Goal: Task Accomplishment & Management: Manage account settings

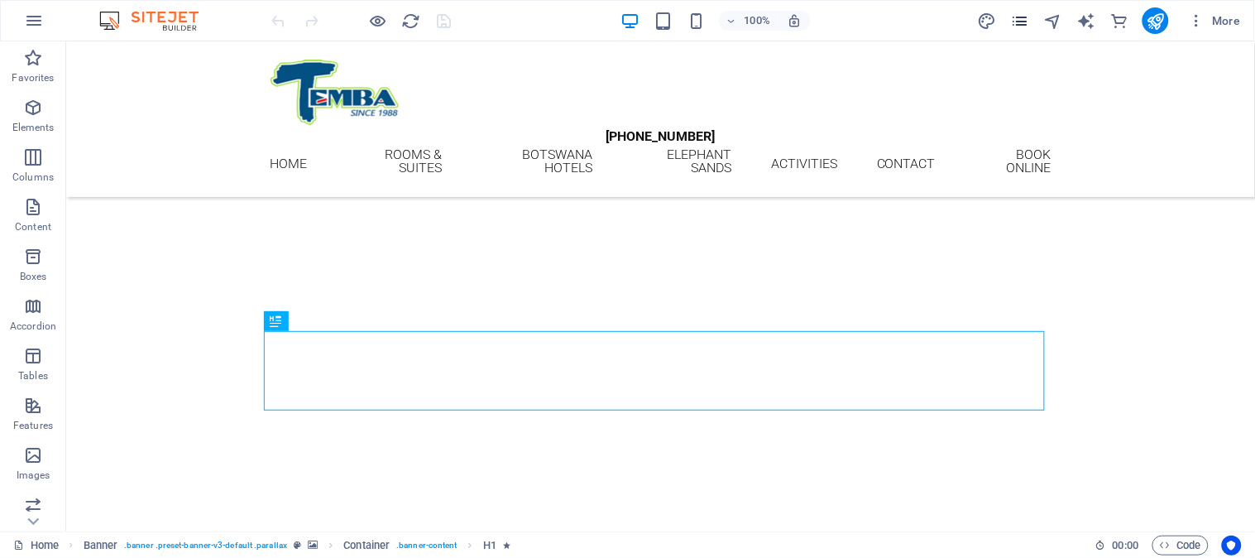
click at [1022, 17] on icon "pages" at bounding box center [1019, 21] width 19 height 19
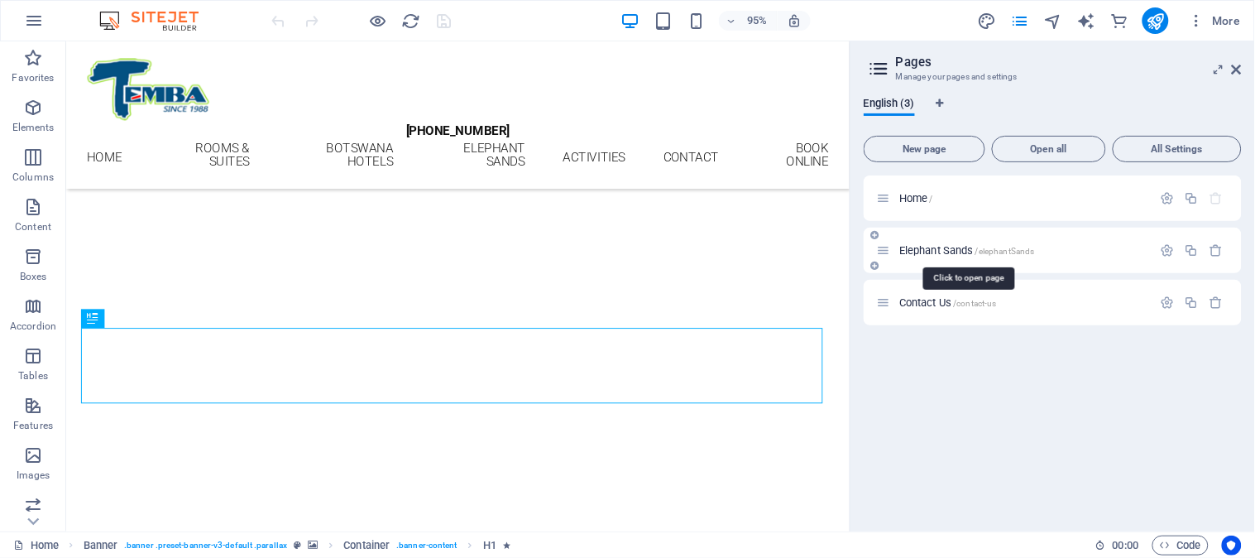
click at [963, 252] on span "Elephant Sands /elephantSands" at bounding box center [968, 250] width 136 height 12
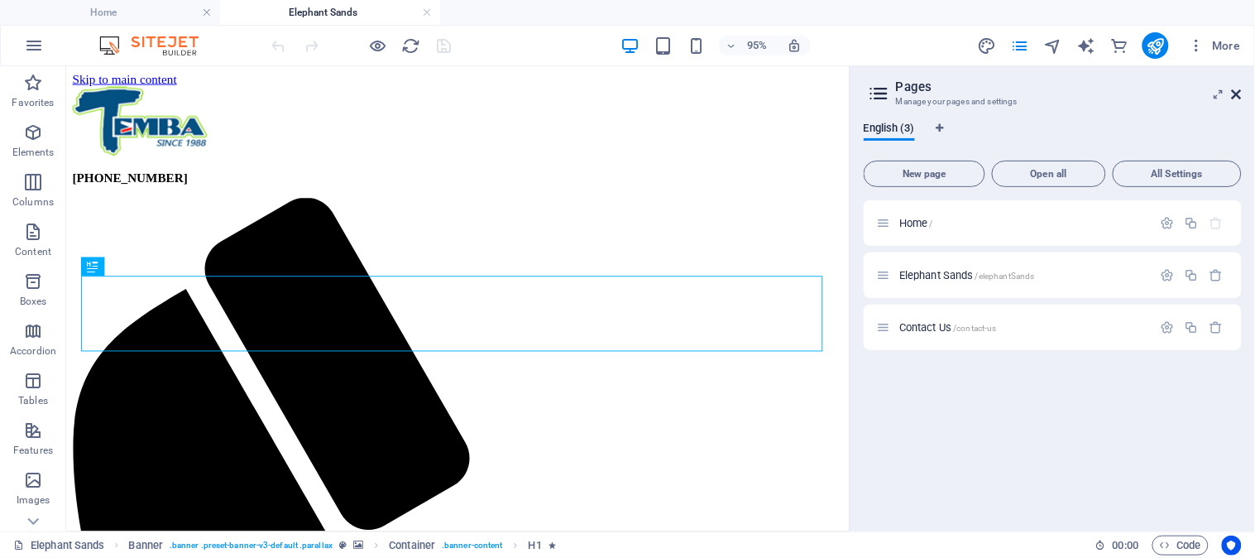
click at [1236, 97] on icon at bounding box center [1237, 94] width 10 height 13
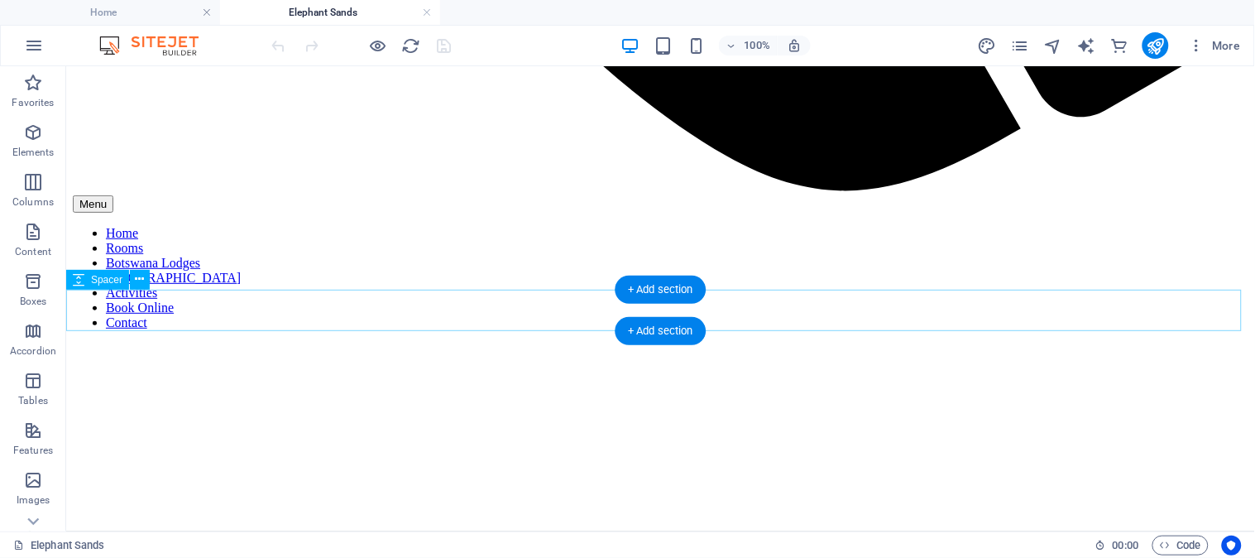
scroll to position [1627, 0]
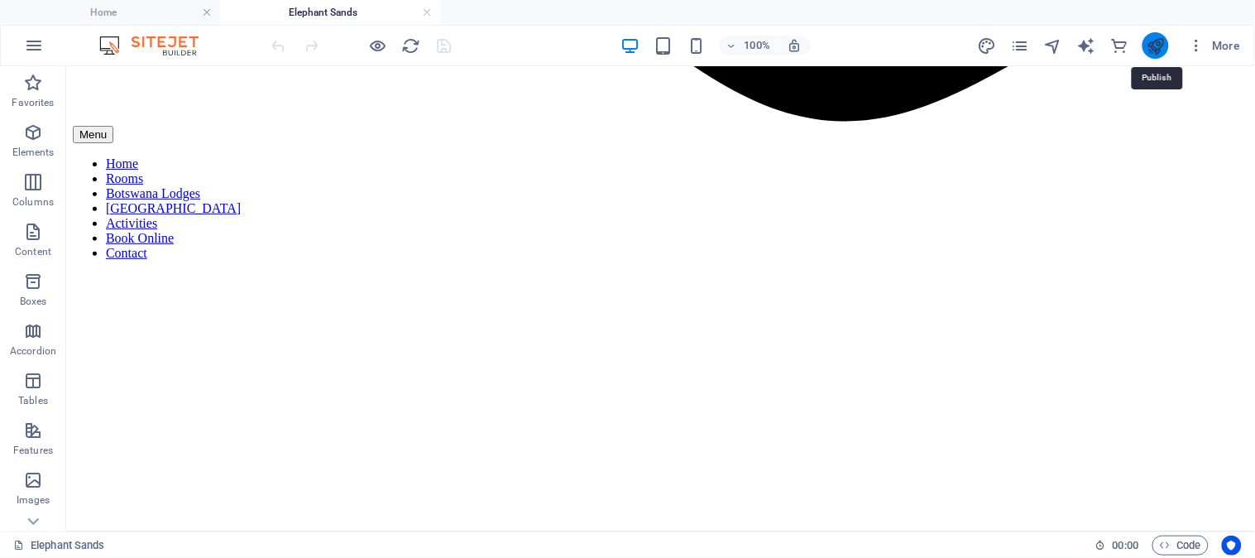
click at [1152, 50] on icon "publish" at bounding box center [1155, 45] width 19 height 19
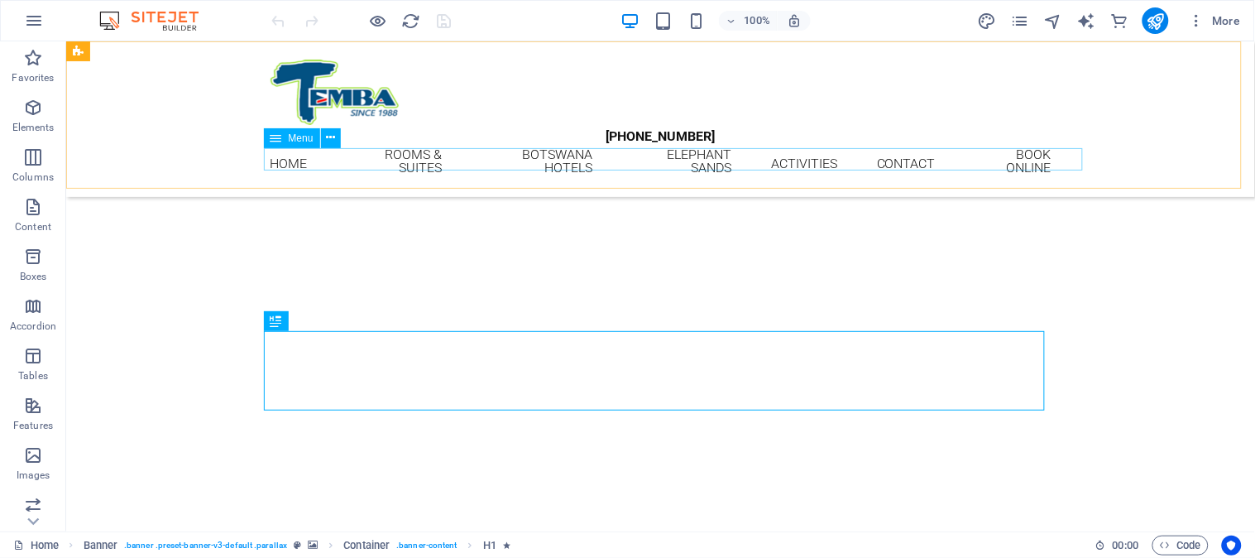
click at [423, 154] on nav "Home Rooms & Suites [GEOGRAPHIC_DATA] HOTELS Elephant Sands Activities Contact …" at bounding box center [660, 162] width 781 height 31
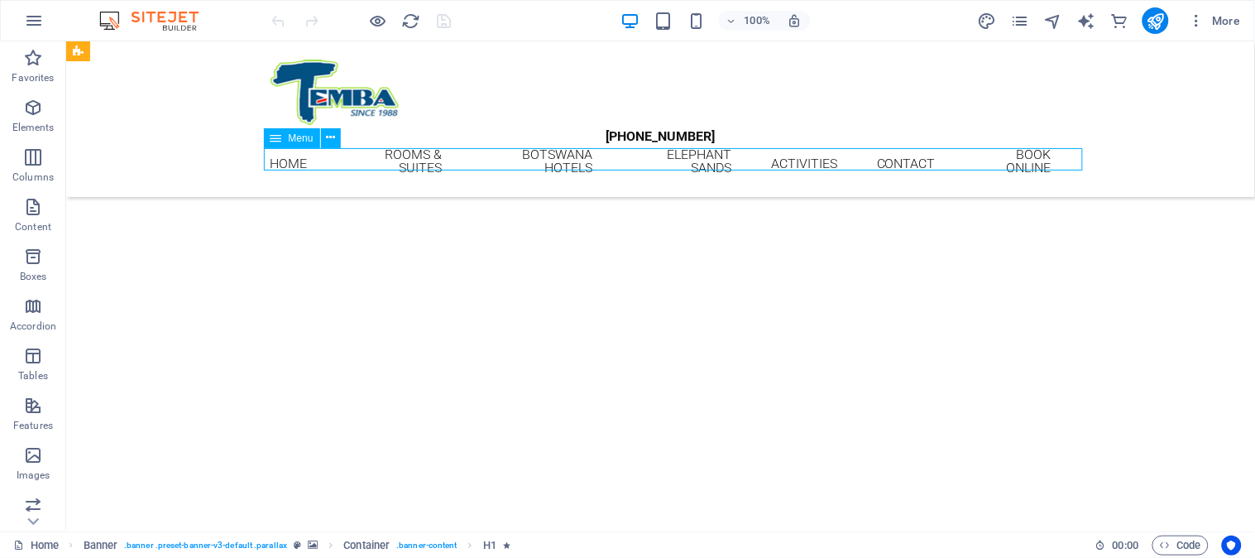
click at [423, 154] on nav "Home Rooms & Suites [GEOGRAPHIC_DATA] HOTELS Elephant Sands Activities Contact …" at bounding box center [660, 162] width 781 height 31
select select "2"
select select
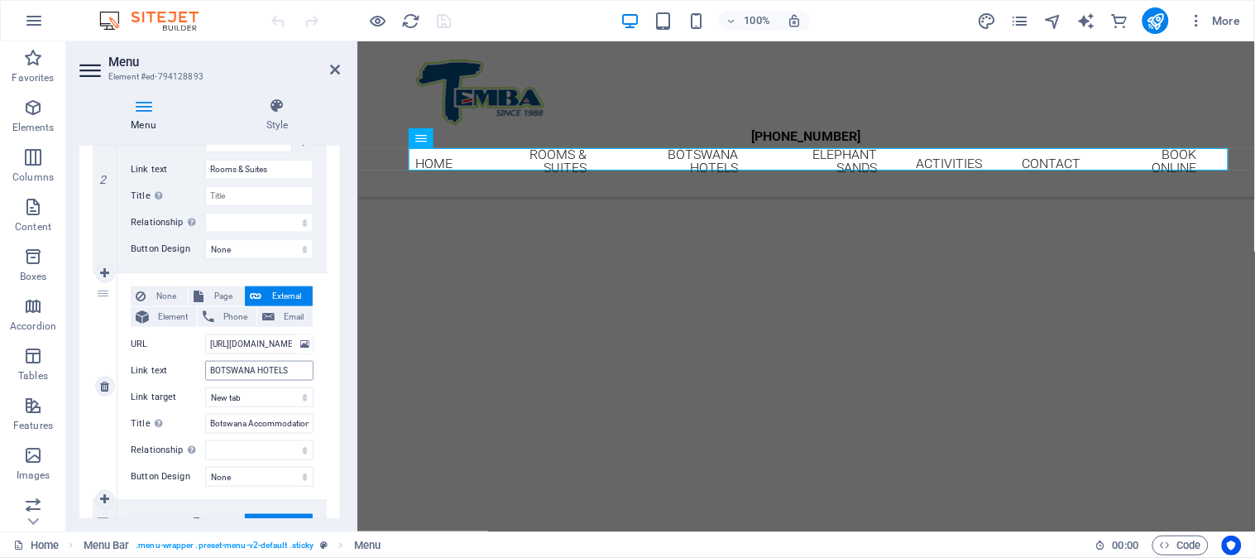
scroll to position [643, 0]
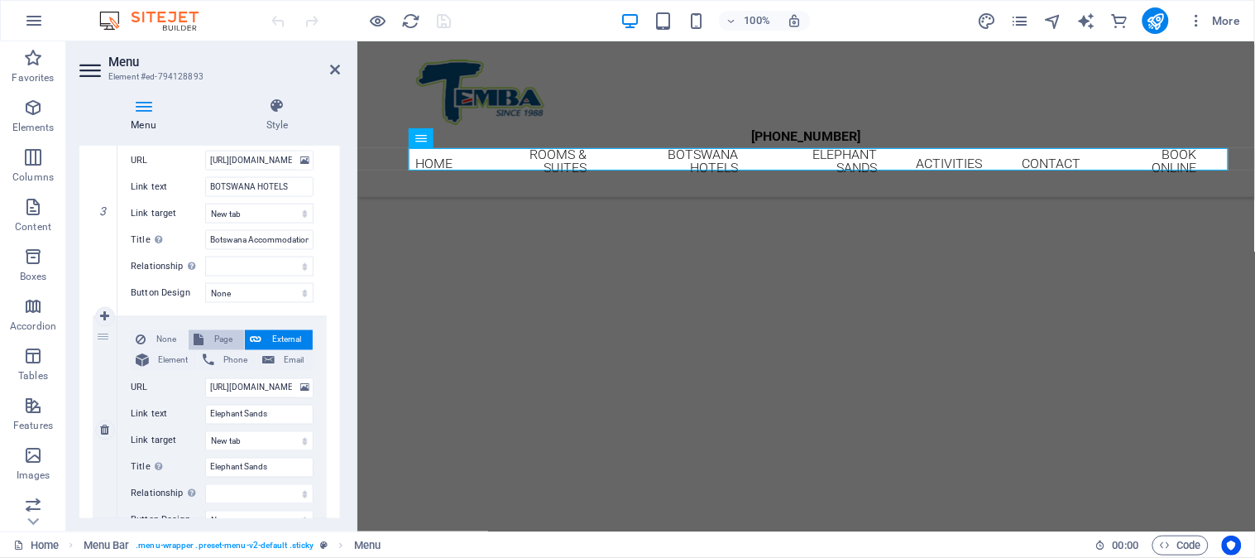
click at [225, 343] on span "Page" at bounding box center [224, 340] width 31 height 20
select select
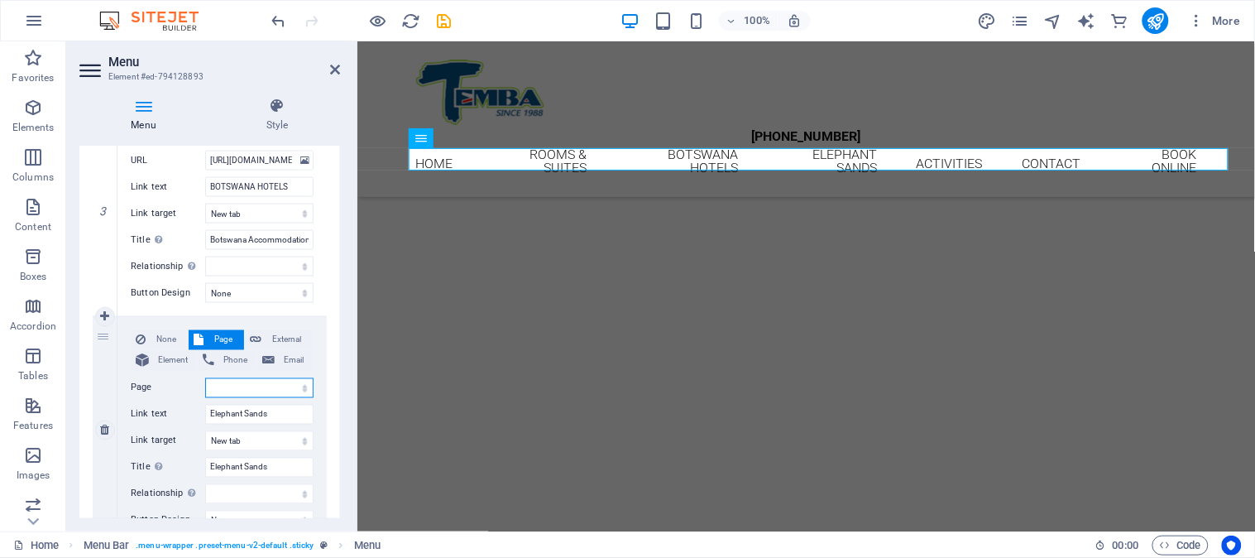
select select
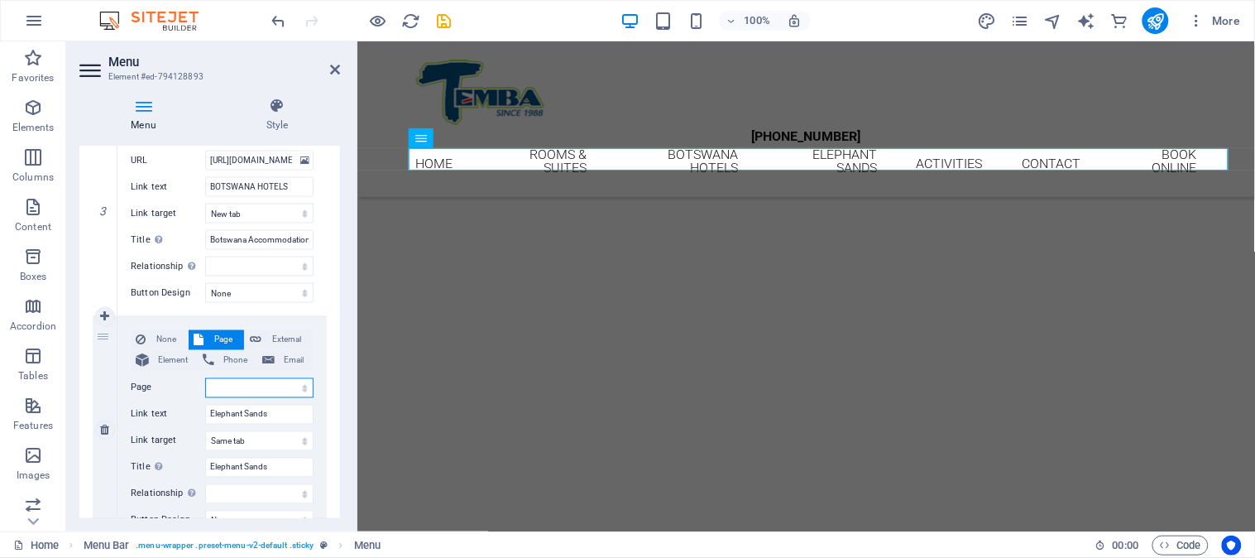
click at [240, 387] on select "Home Elephant Sands Contact Us" at bounding box center [259, 388] width 108 height 20
select select "1"
click at [205, 378] on select "Home Elephant Sands Contact Us" at bounding box center [259, 388] width 108 height 20
select select
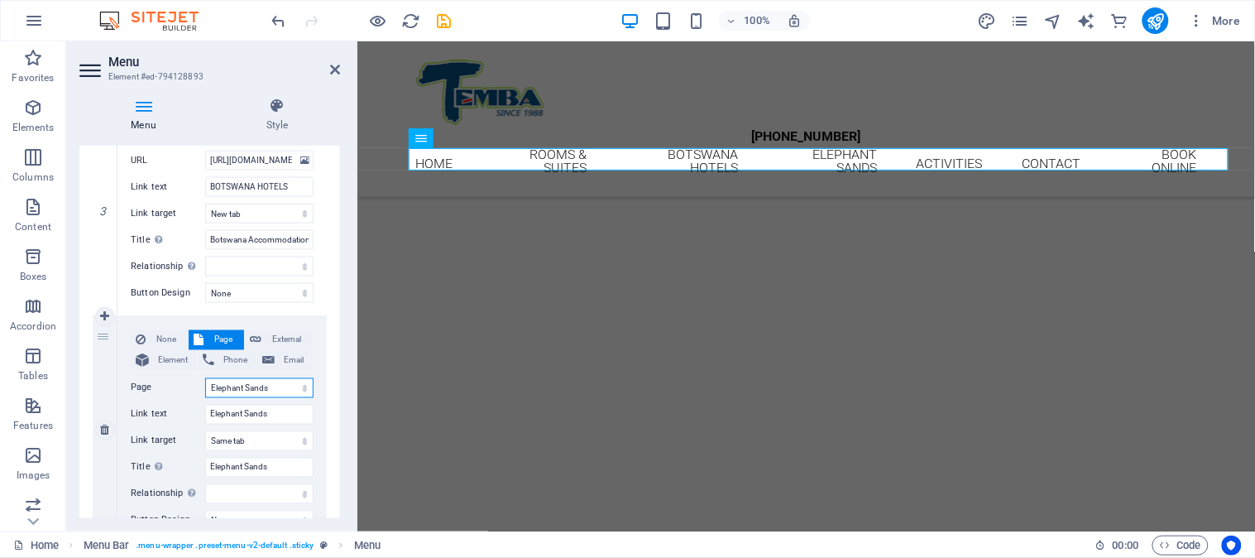
select select
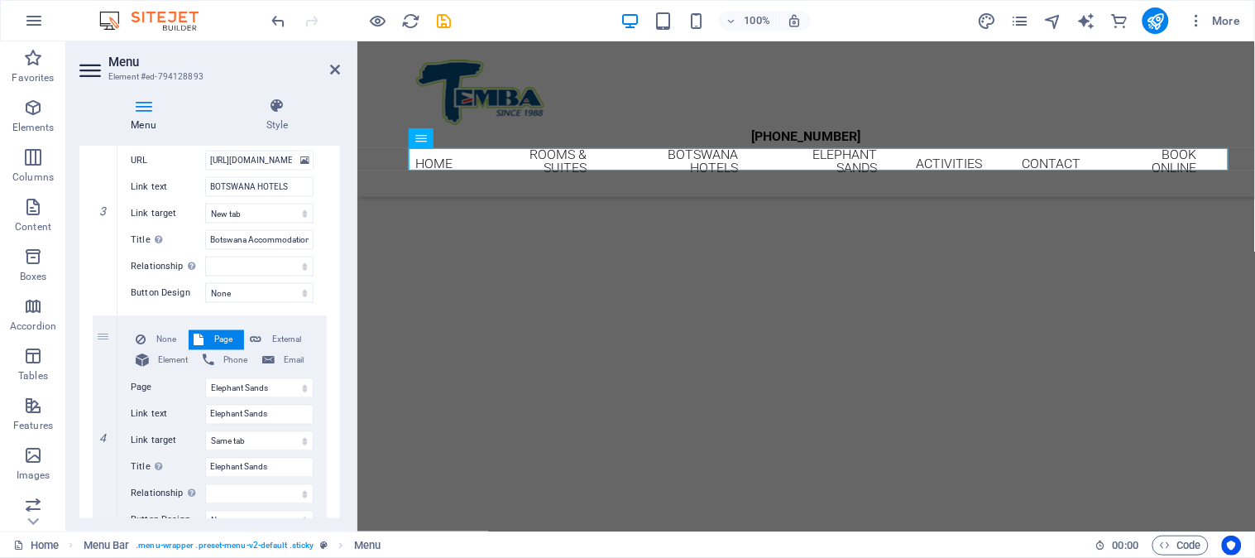
click at [332, 76] on header "Menu Element #ed-794128893" at bounding box center [209, 62] width 261 height 43
click at [331, 69] on icon at bounding box center [335, 69] width 10 height 13
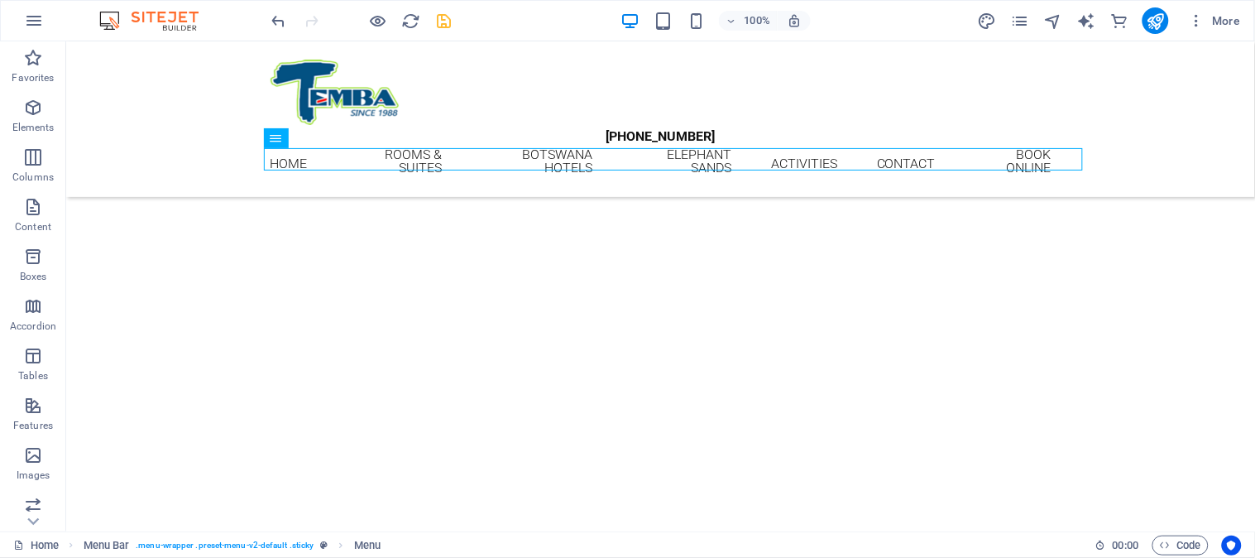
click at [444, 20] on icon "save" at bounding box center [444, 21] width 19 height 19
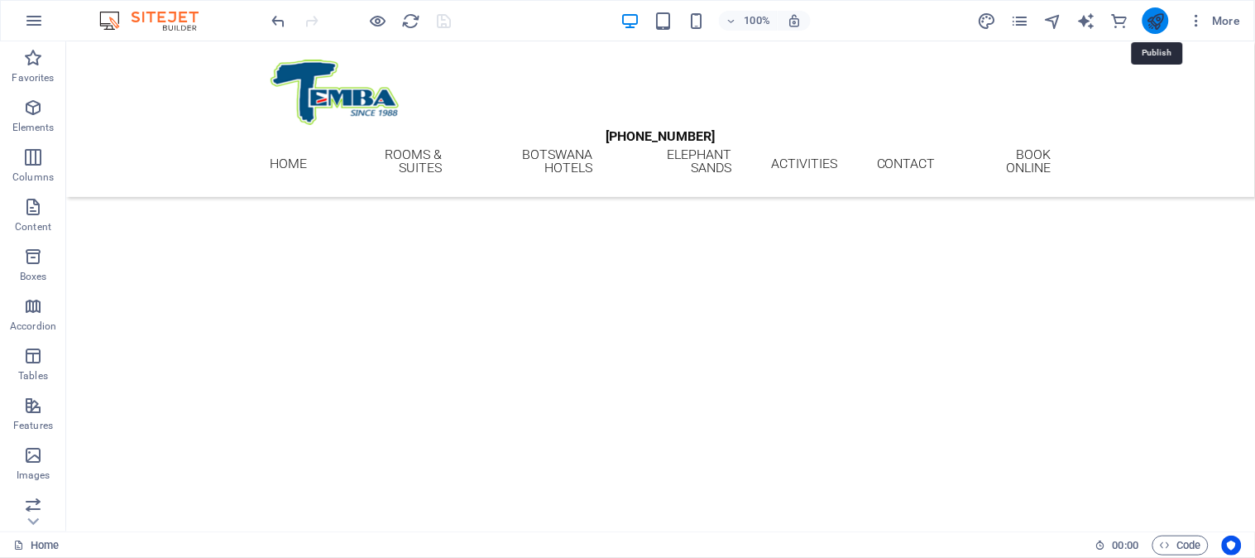
click at [1164, 22] on icon "publish" at bounding box center [1155, 21] width 19 height 19
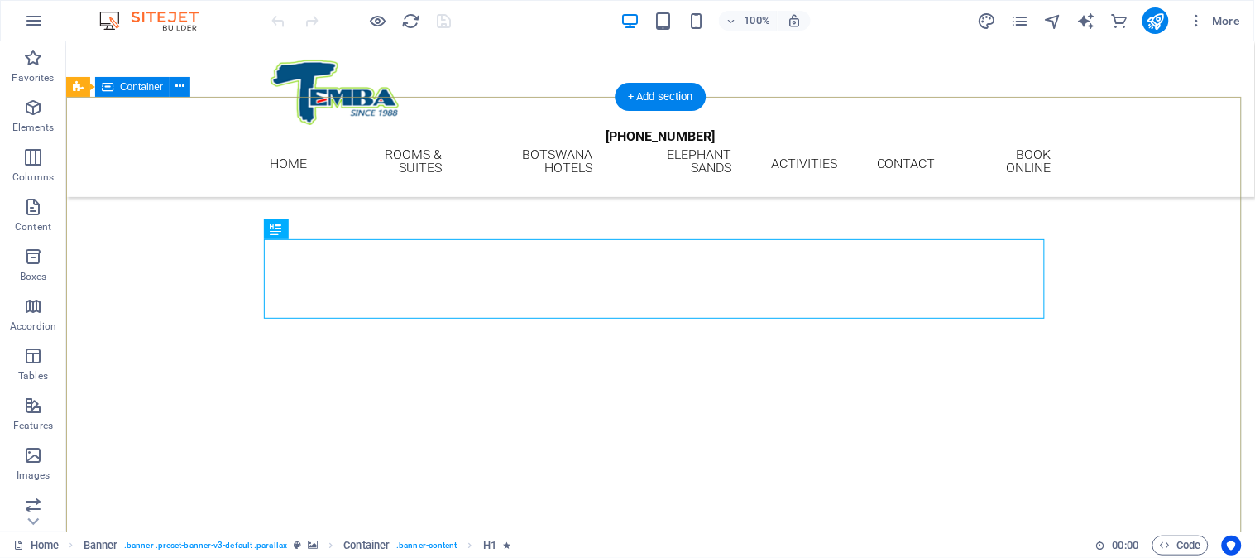
scroll to position [92, 0]
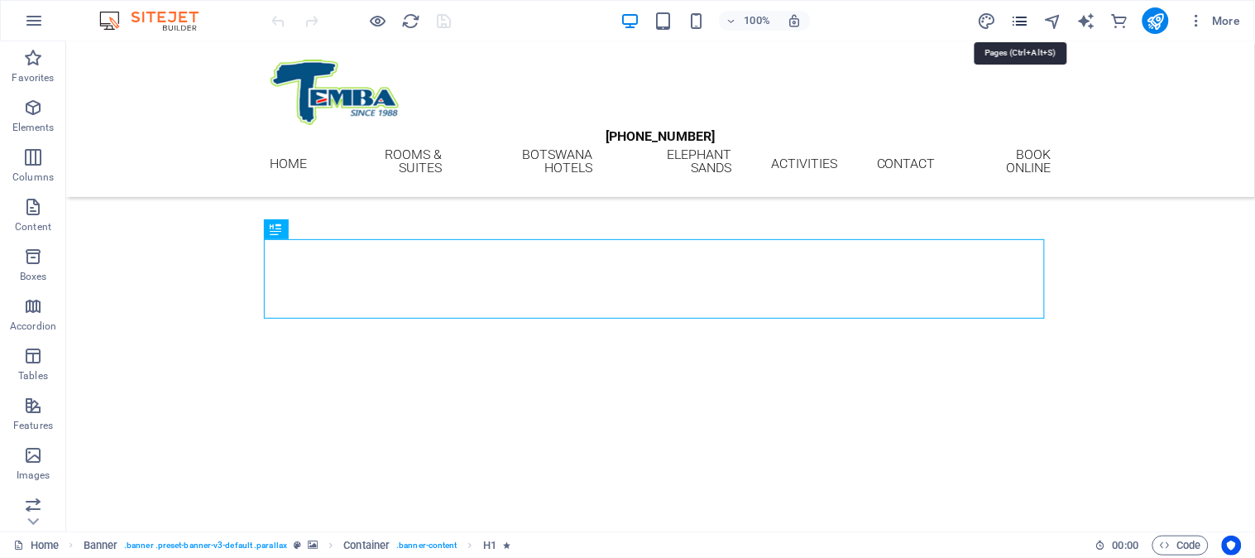
click at [1015, 21] on icon "pages" at bounding box center [1019, 21] width 19 height 19
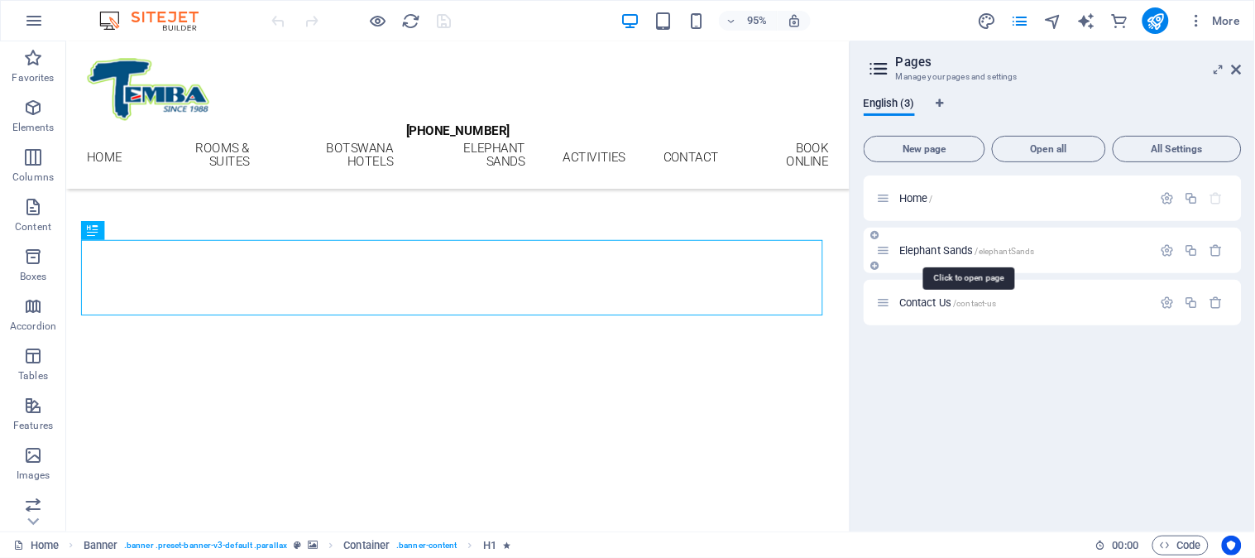
click at [937, 247] on span "Elephant Sands /elephantSands" at bounding box center [968, 250] width 136 height 12
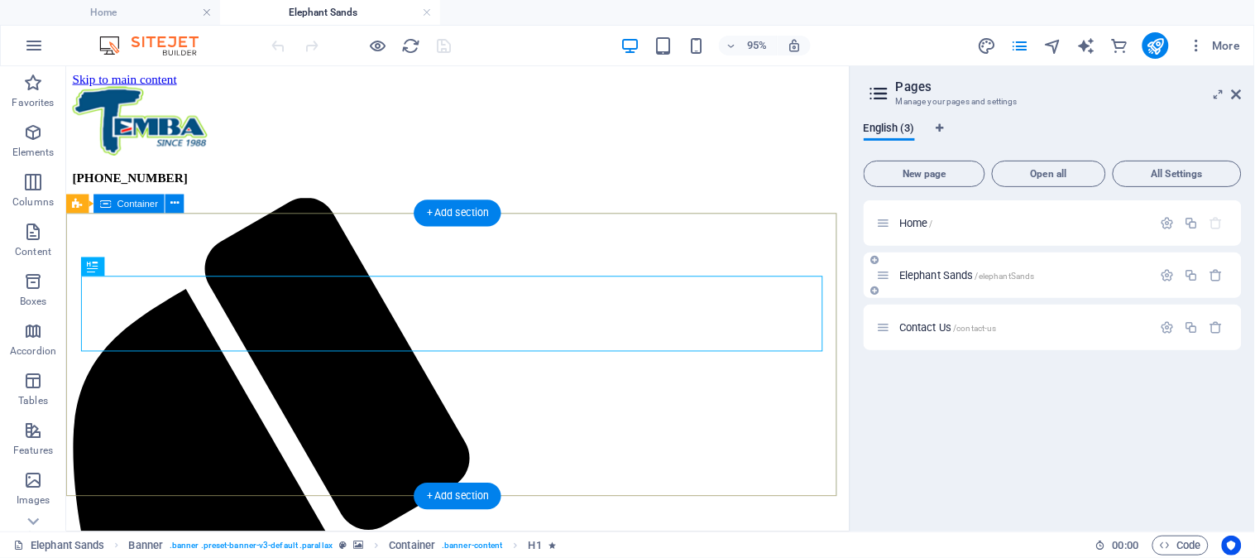
scroll to position [0, 0]
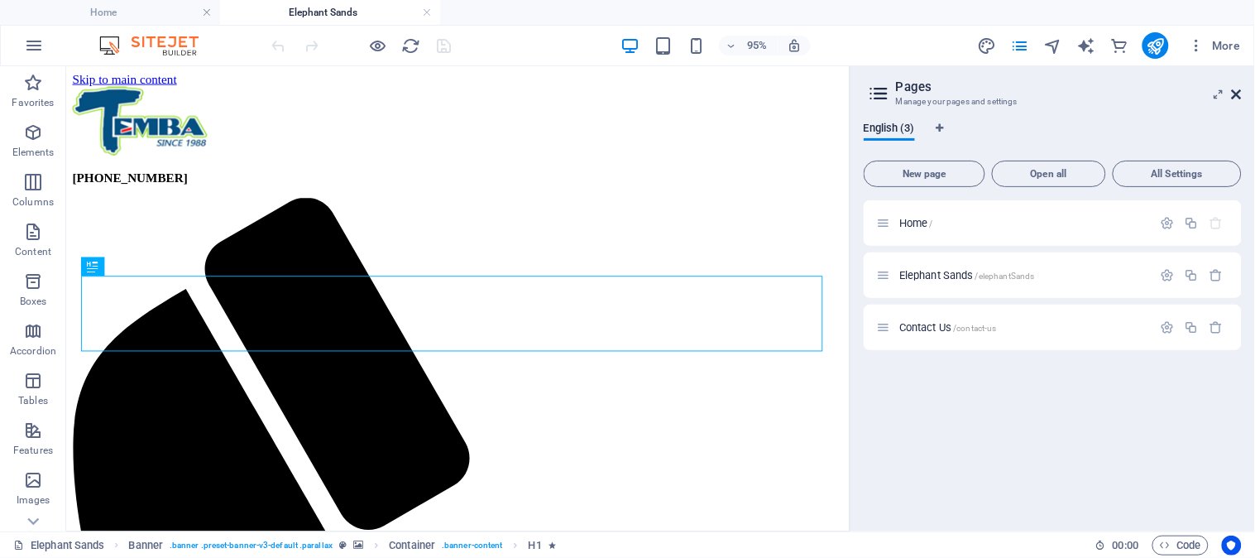
click at [1236, 92] on icon at bounding box center [1237, 94] width 10 height 13
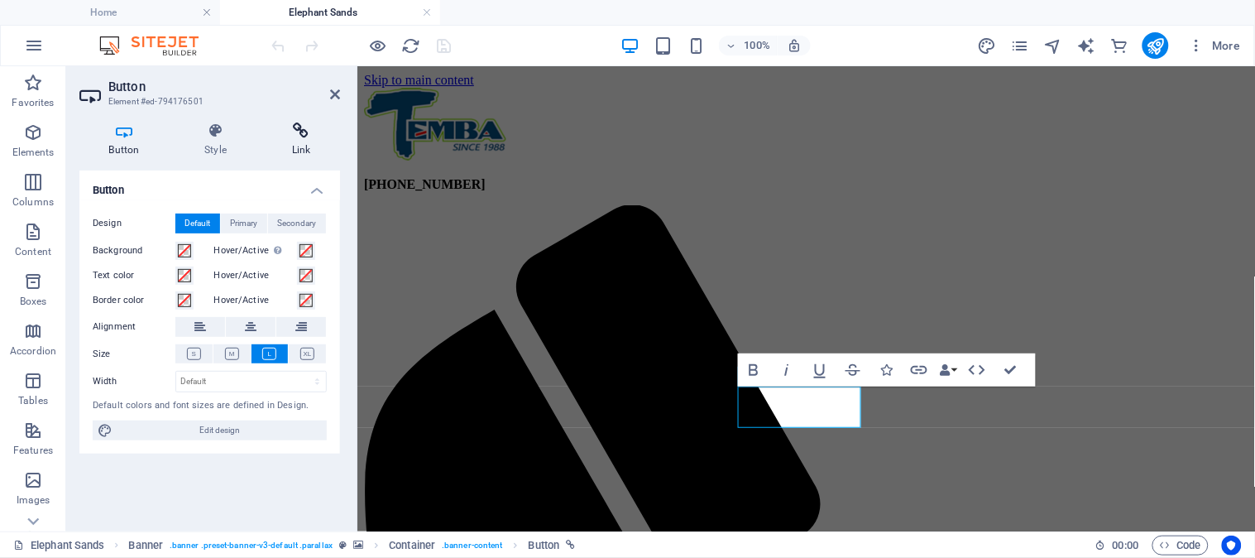
click at [298, 142] on h4 "Link" at bounding box center [301, 139] width 78 height 35
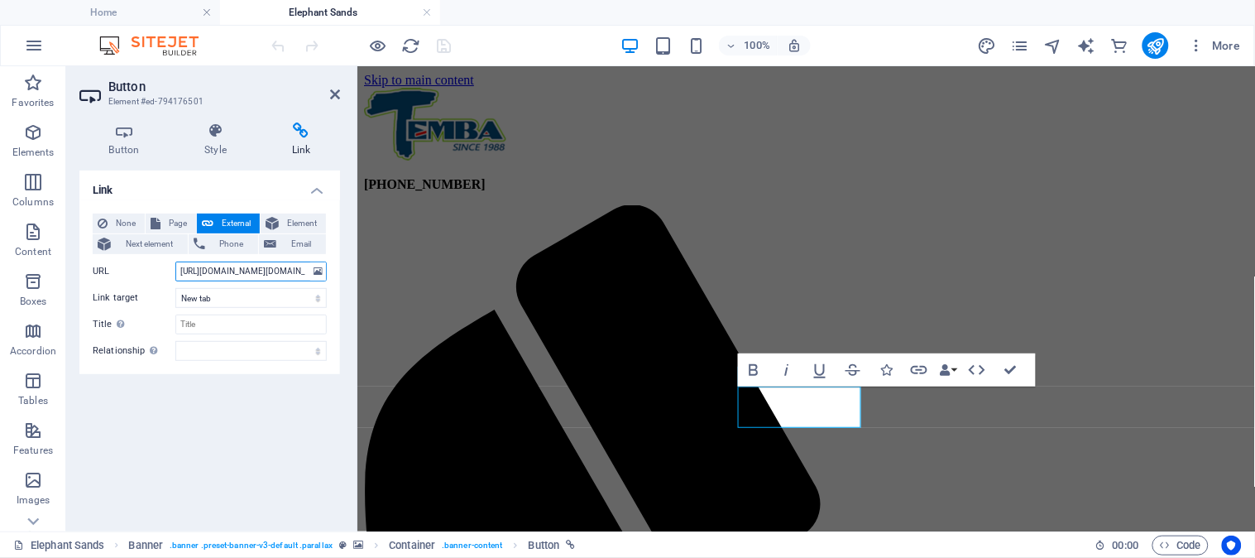
click at [257, 271] on input "[URL][DOMAIN_NAME][DOMAIN_NAME]" at bounding box center [250, 272] width 151 height 20
paste input ".[DOMAIN_NAME][URL][DOMAIN_NAME]"
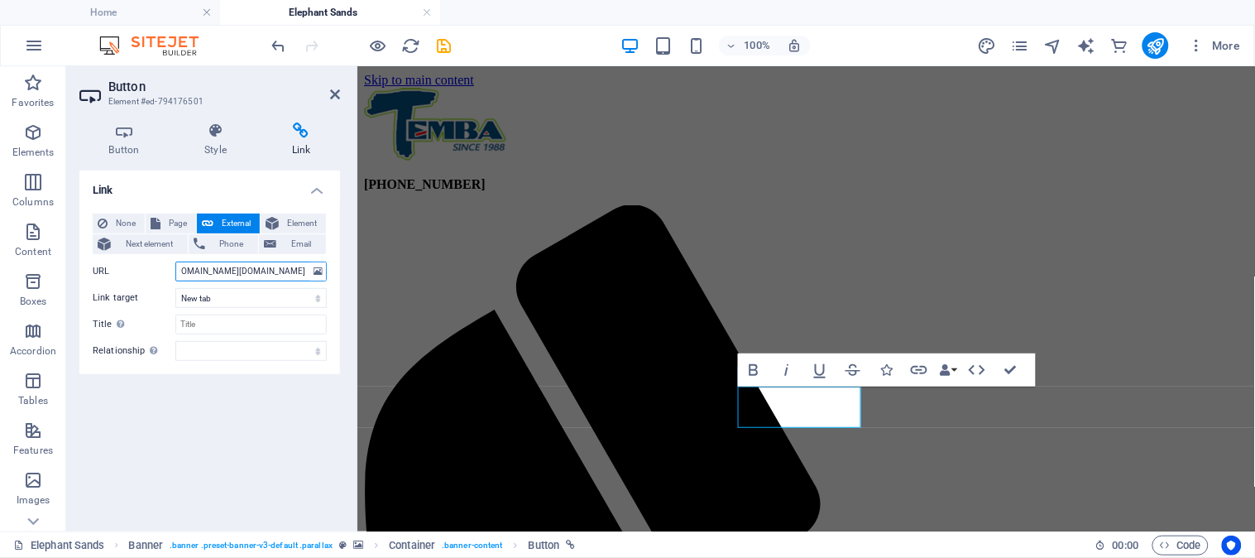
click at [217, 273] on input "[URL][DOMAIN_NAME][DOMAIN_NAME]" at bounding box center [250, 272] width 151 height 20
type input "[URL][DOMAIN_NAME][DOMAIN_NAME]"
click at [336, 95] on icon at bounding box center [335, 94] width 10 height 13
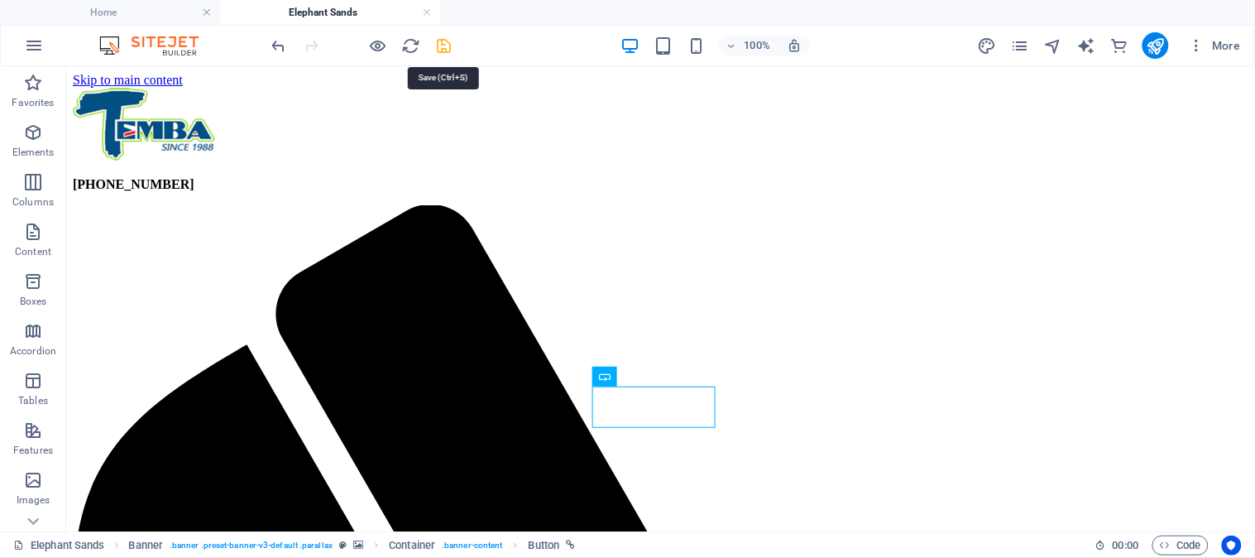
click at [440, 44] on icon "save" at bounding box center [444, 45] width 19 height 19
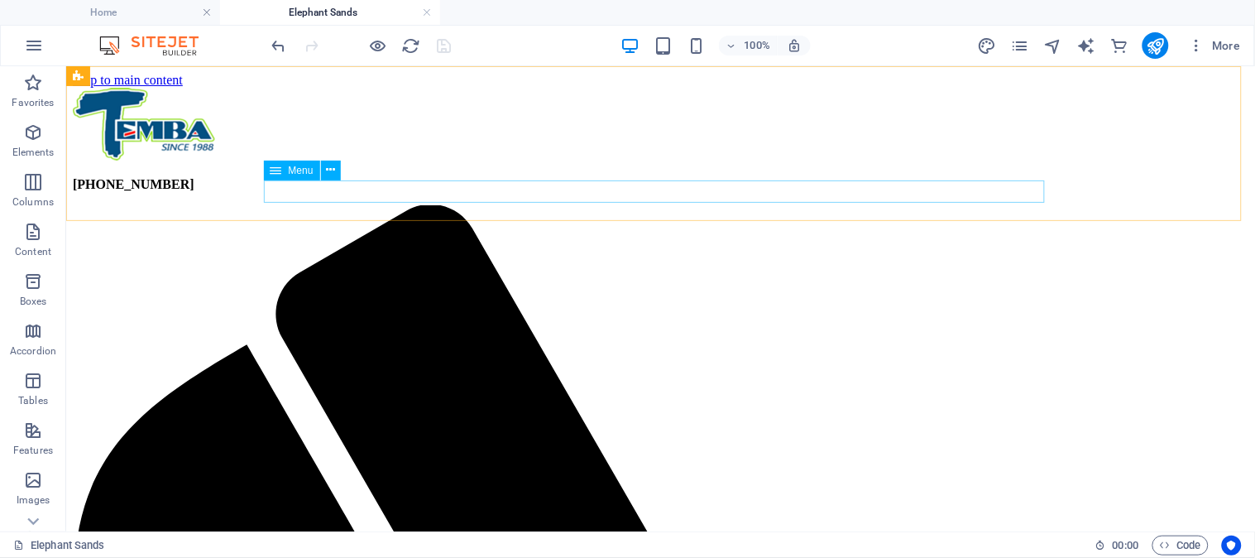
select select "2"
select select
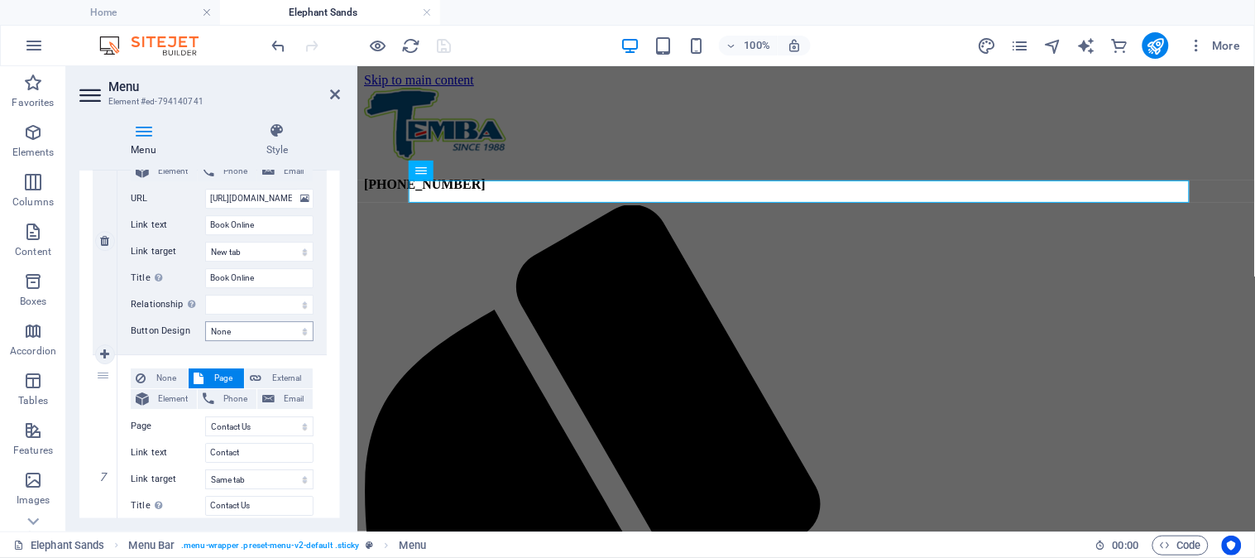
scroll to position [1379, 0]
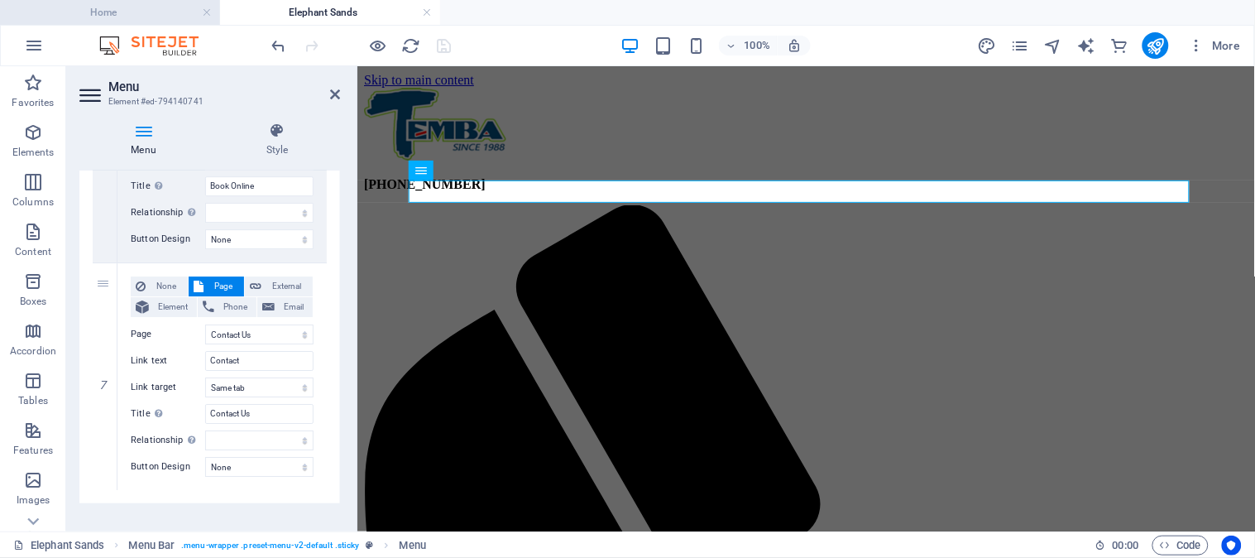
click at [154, 7] on h4 "Home" at bounding box center [110, 12] width 220 height 18
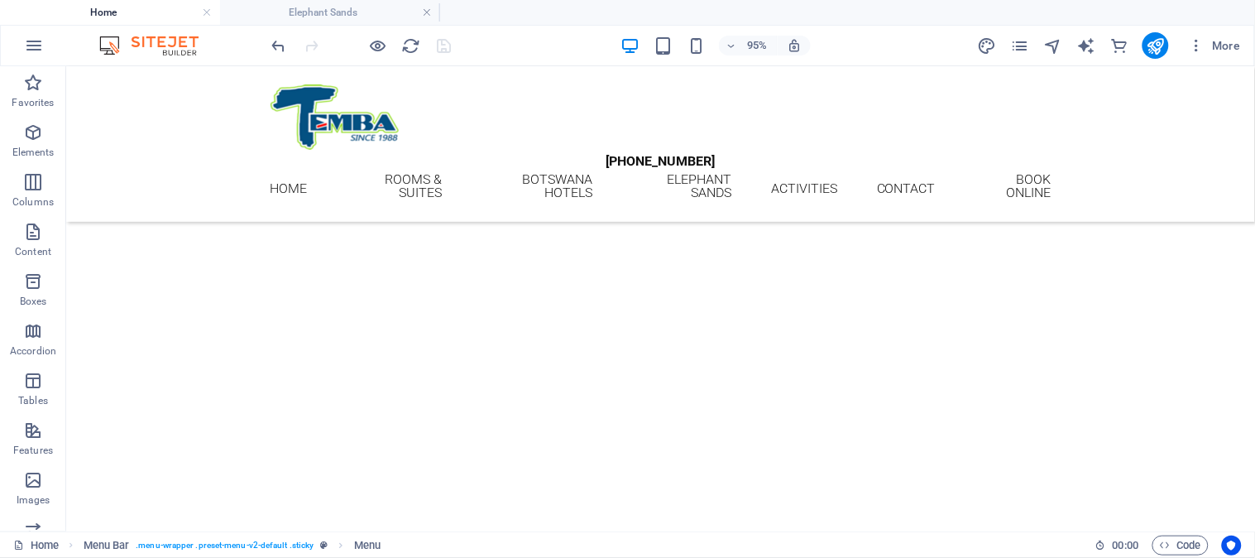
scroll to position [92, 0]
click at [771, 186] on nav "Home Rooms & Suites [GEOGRAPHIC_DATA] HOTELS Elephant Sands Activities Contact …" at bounding box center [660, 187] width 781 height 31
select select "1"
select select
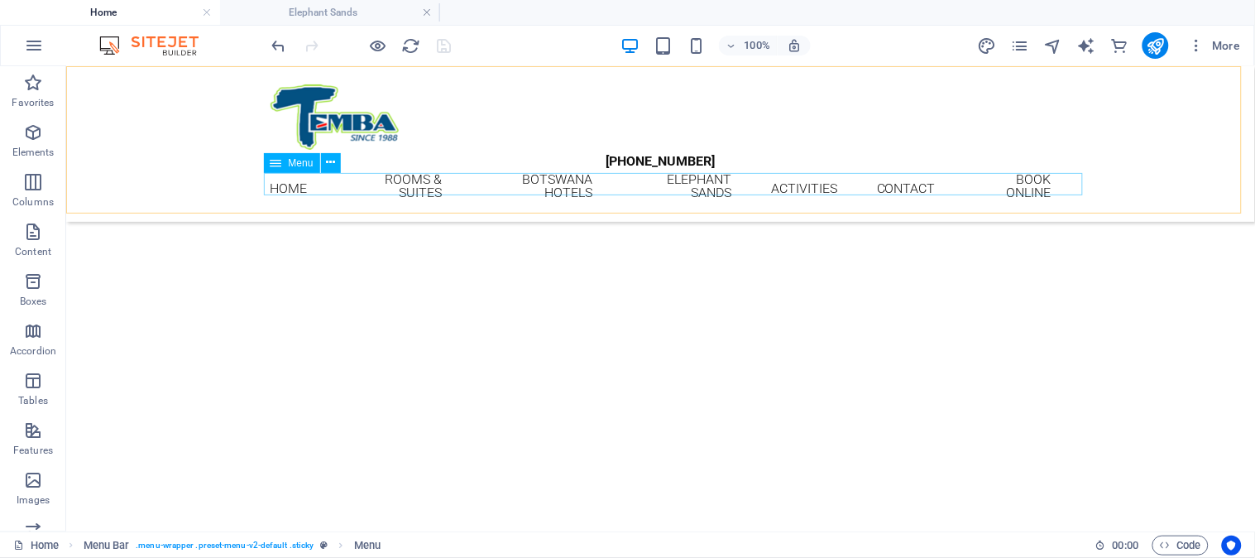
select select "2"
select select
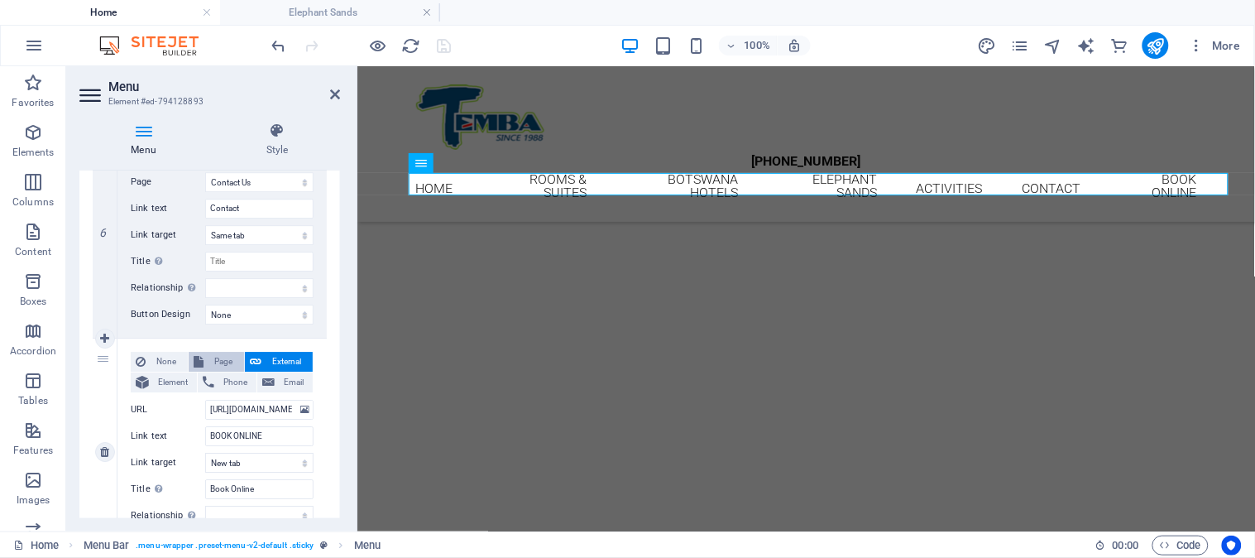
scroll to position [1212, 0]
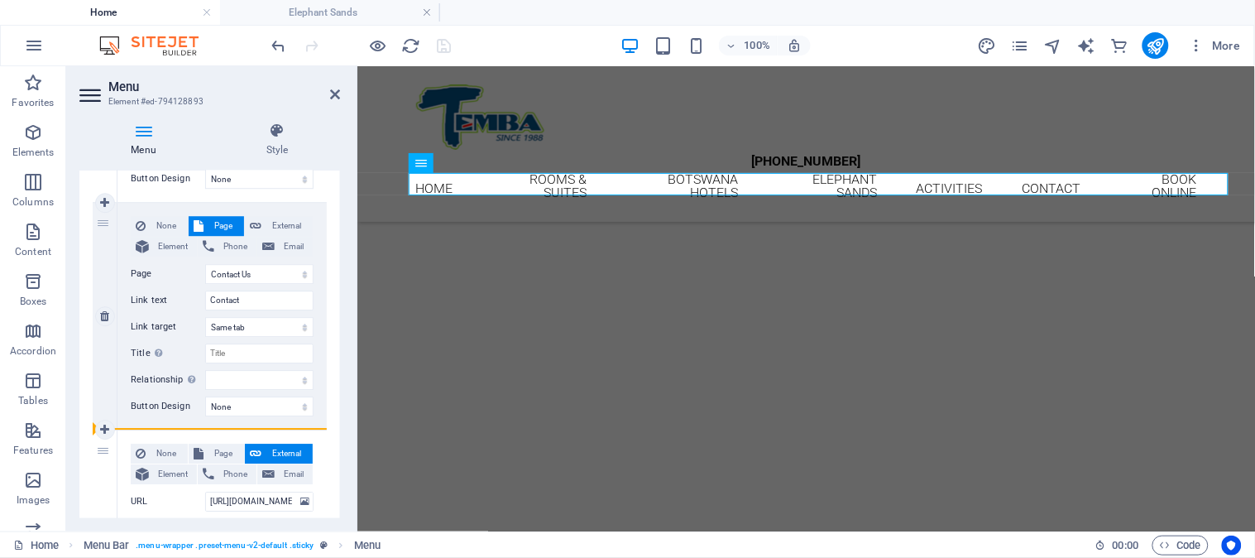
drag, startPoint x: 102, startPoint y: 454, endPoint x: 119, endPoint y: 345, distance: 109.8
select select
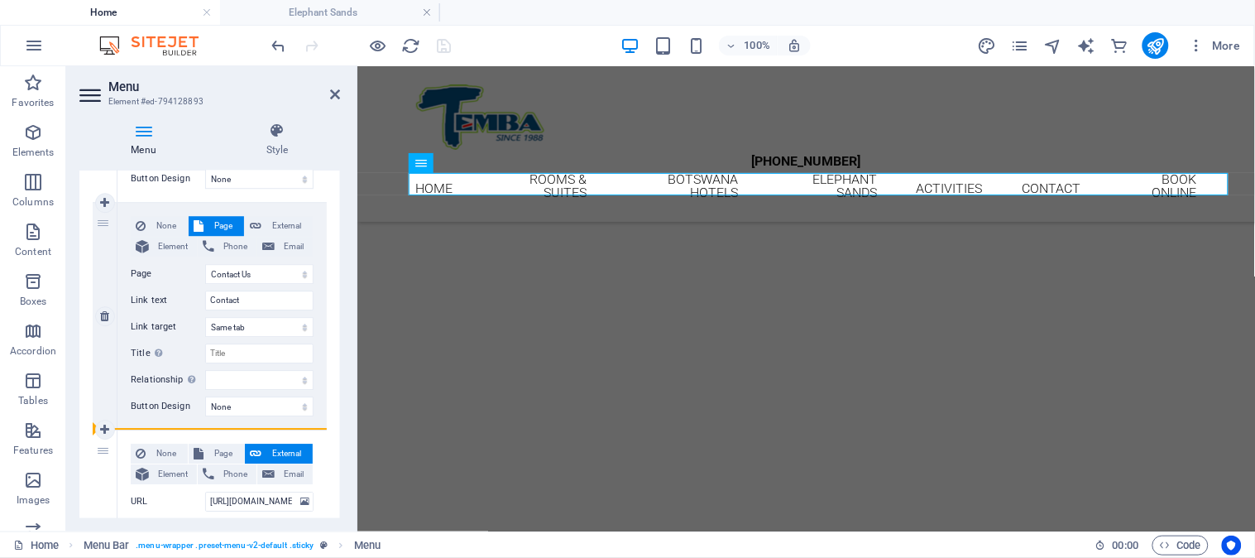
select select
drag, startPoint x: 103, startPoint y: 220, endPoint x: 113, endPoint y: 497, distance: 276.6
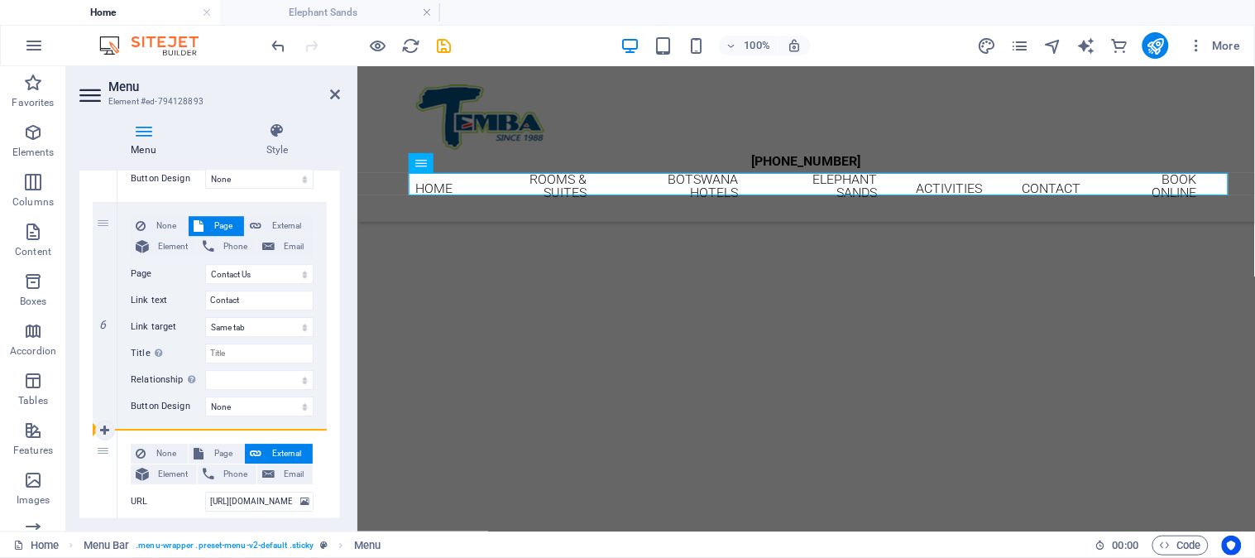
select select
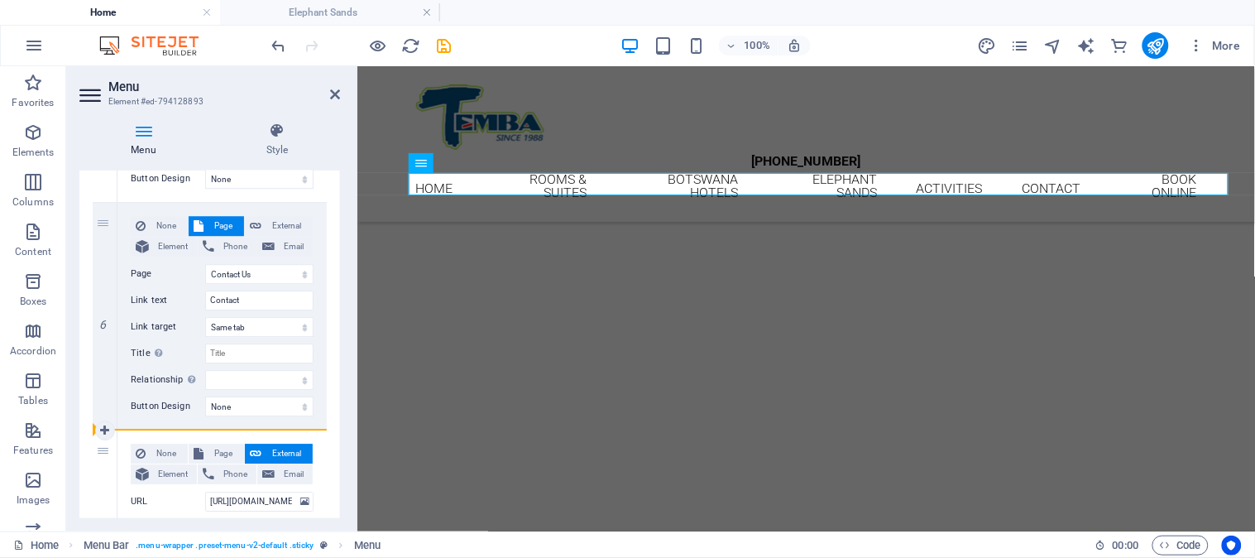
select select
drag, startPoint x: 103, startPoint y: 263, endPoint x: 89, endPoint y: 209, distance: 55.6
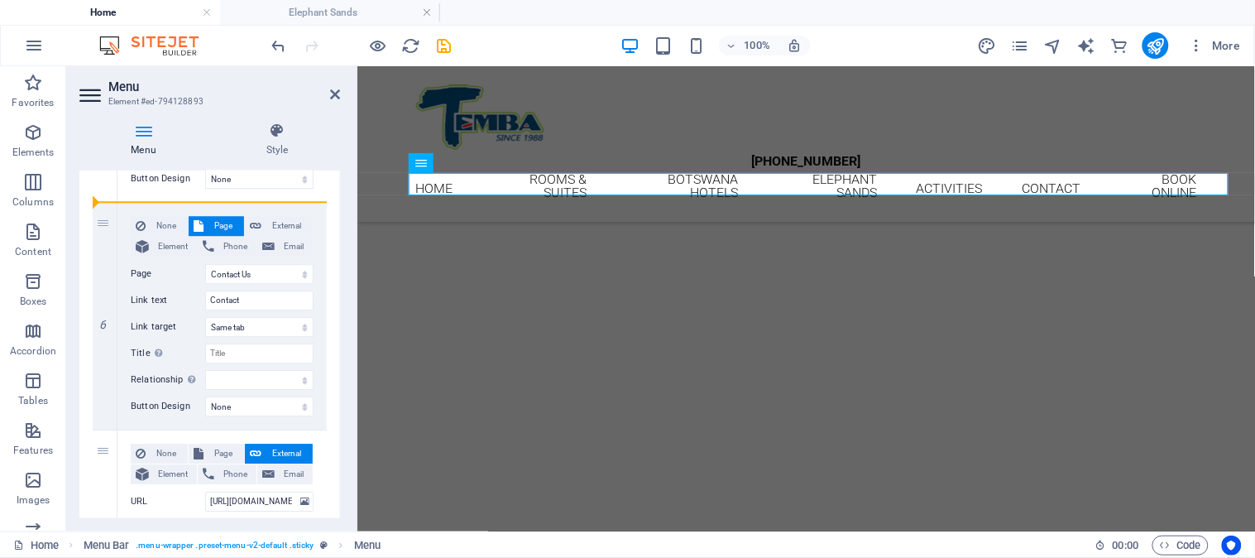
select select
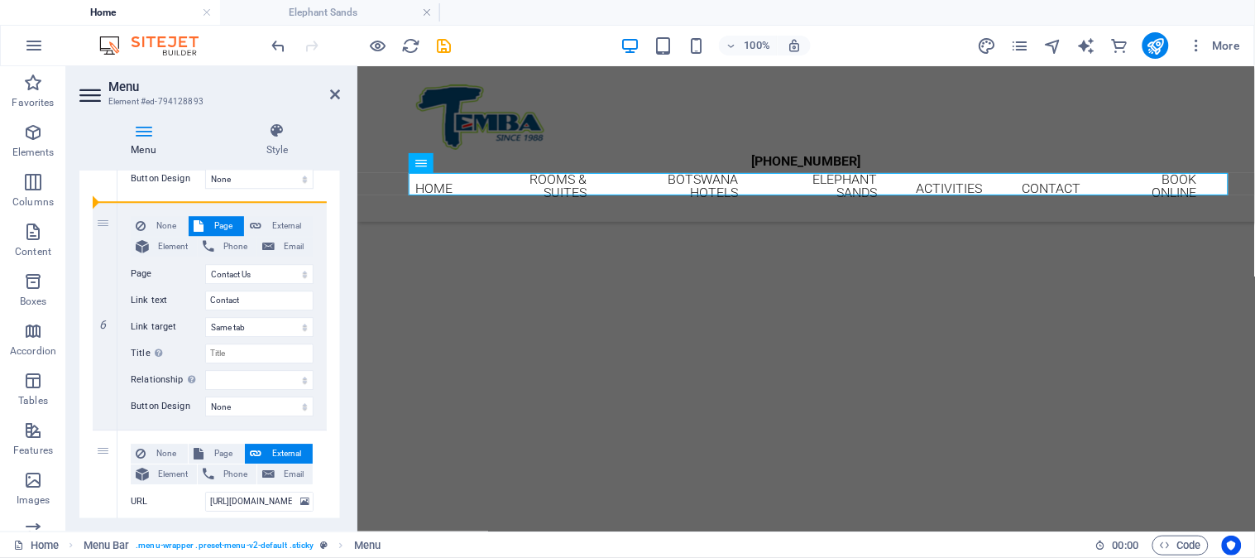
type input "[URL][DOMAIN_NAME][DOMAIN_NAME]"
type input "BOOK ONLINE"
select select "blank"
type input "Book Online"
select select
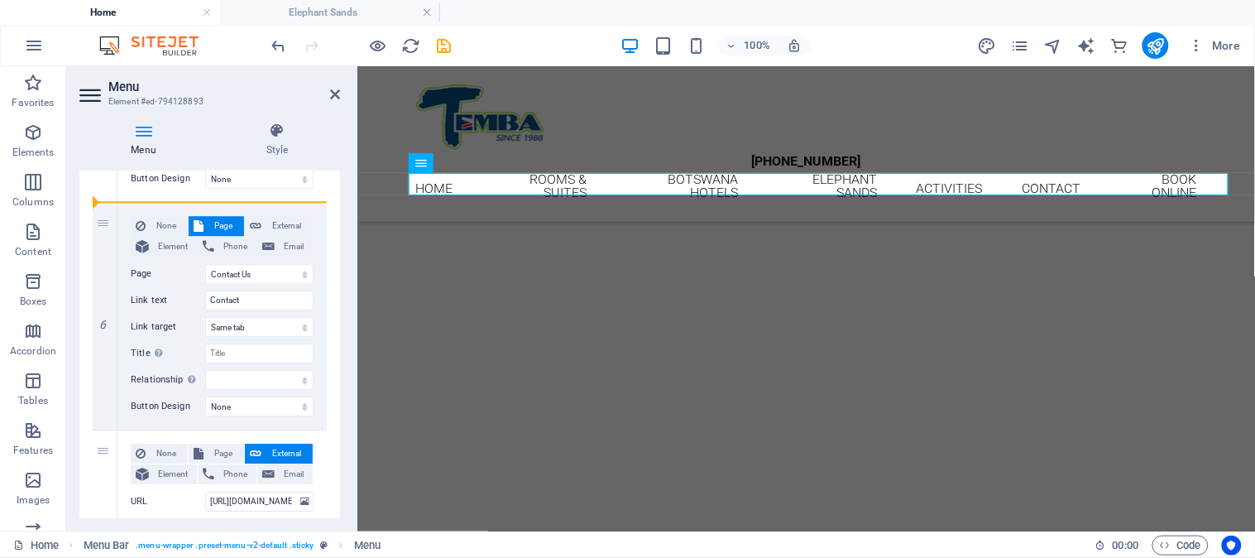
select select "2"
type input "Contact"
select select
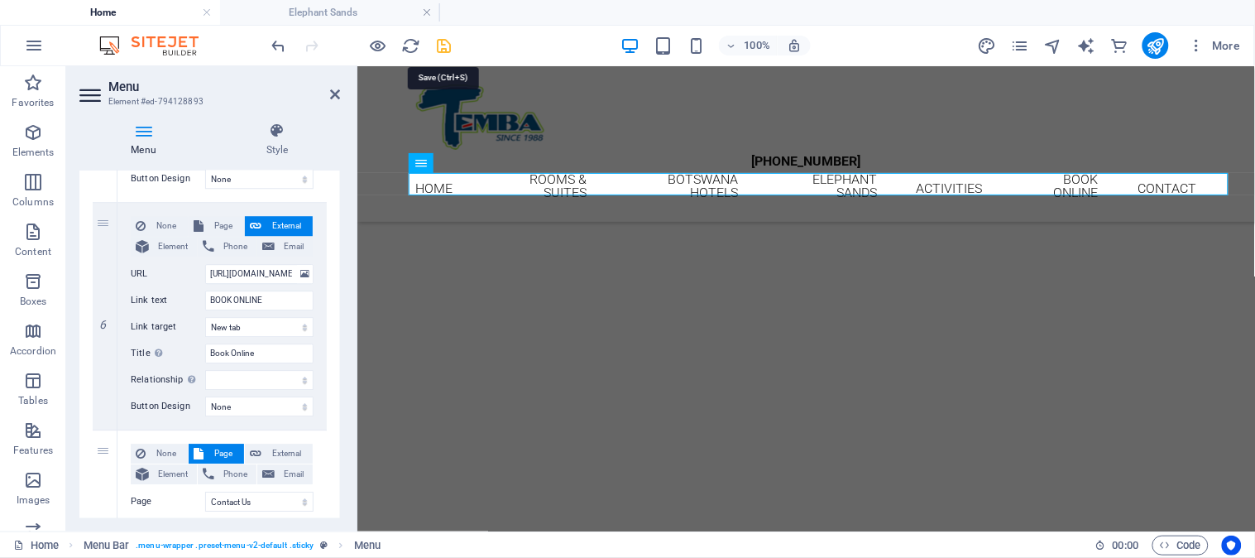
click at [445, 42] on icon "save" at bounding box center [444, 45] width 19 height 19
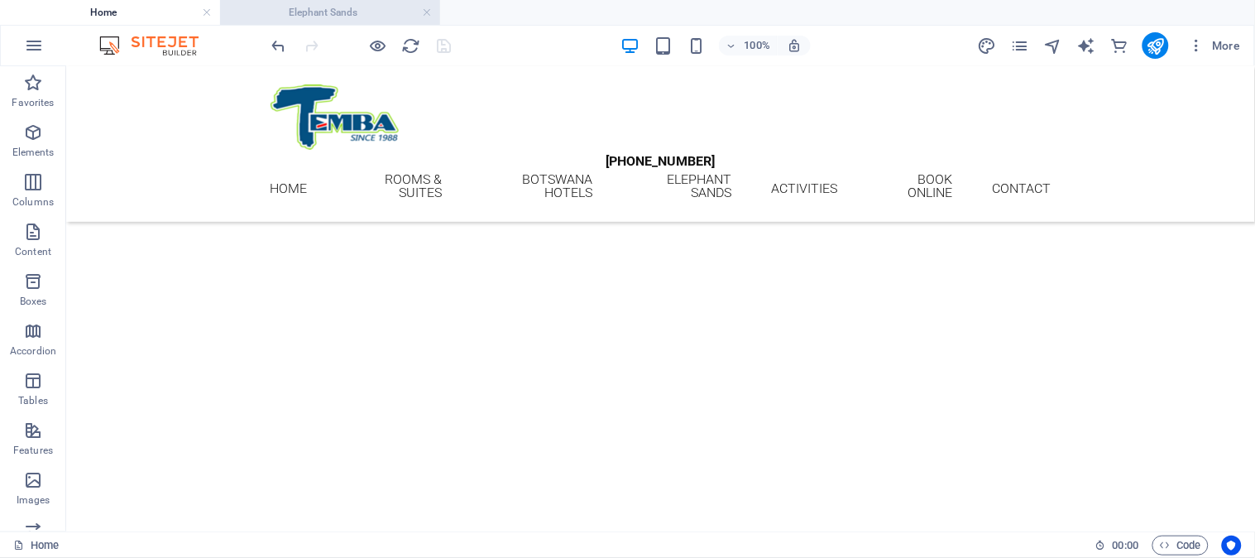
click at [325, 5] on h4 "Elephant Sands" at bounding box center [330, 12] width 220 height 18
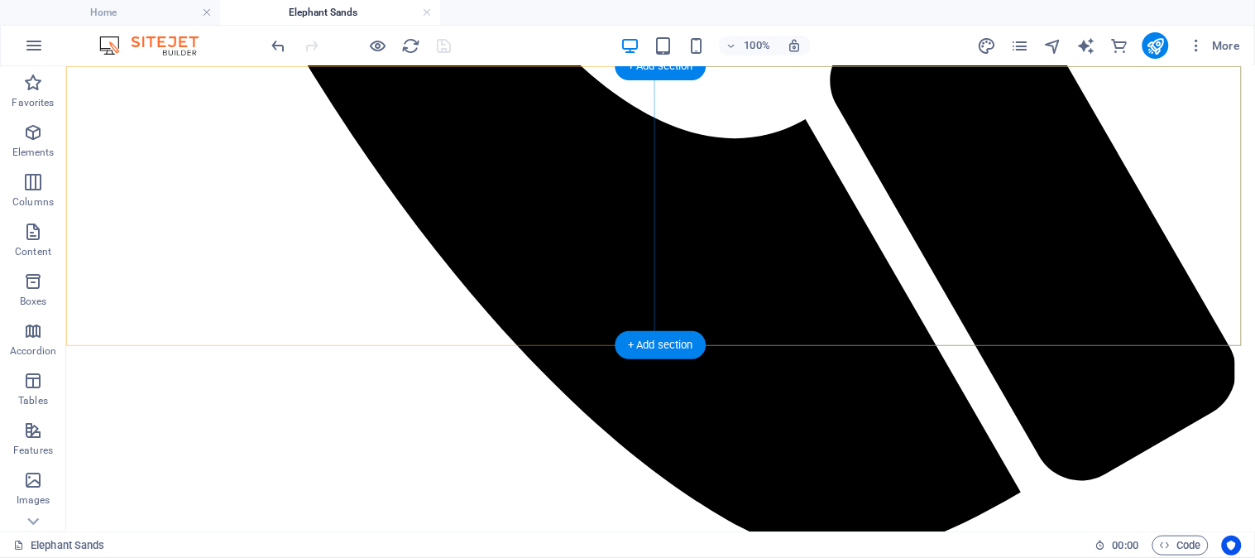
scroll to position [1195, 0]
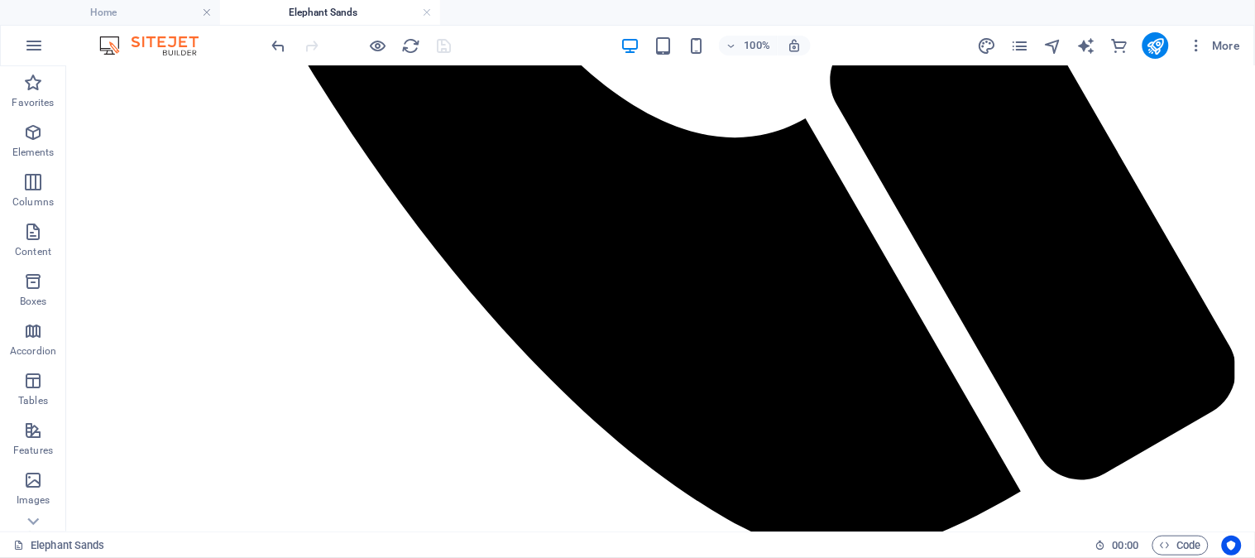
click at [1068, 6] on ul "Home Elephant Sands" at bounding box center [627, 12] width 1255 height 25
click at [1159, 40] on icon "publish" at bounding box center [1155, 45] width 19 height 19
